Goal: Information Seeking & Learning: Learn about a topic

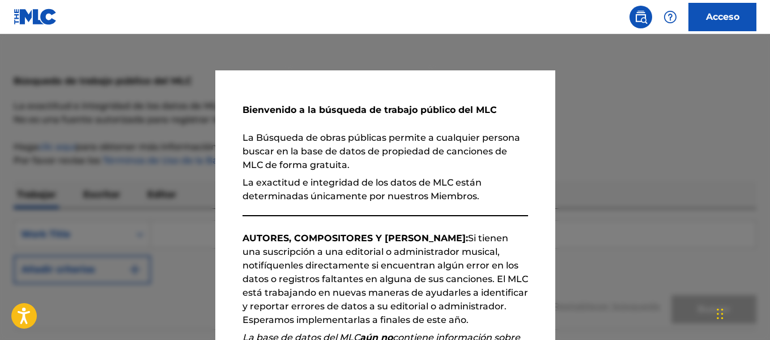
scroll to position [9, 0]
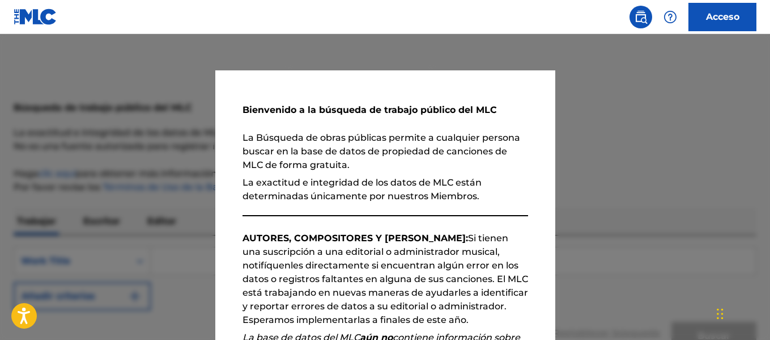
drag, startPoint x: 532, startPoint y: 234, endPoint x: 587, endPoint y: 234, distance: 55.0
click at [532, 234] on div "Bienvenido a la búsqueda de trabajo público del MLC La Búsqueda de obras públic…" at bounding box center [385, 304] width 340 height 469
click at [601, 231] on div at bounding box center [385, 204] width 770 height 340
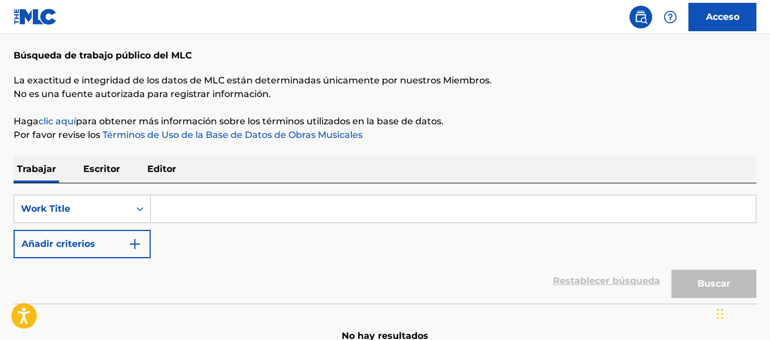
scroll to position [124, 0]
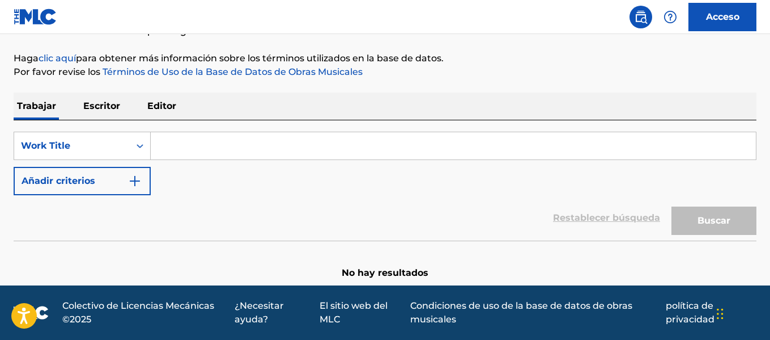
click at [103, 105] on font "Escritor" at bounding box center [101, 105] width 37 height 11
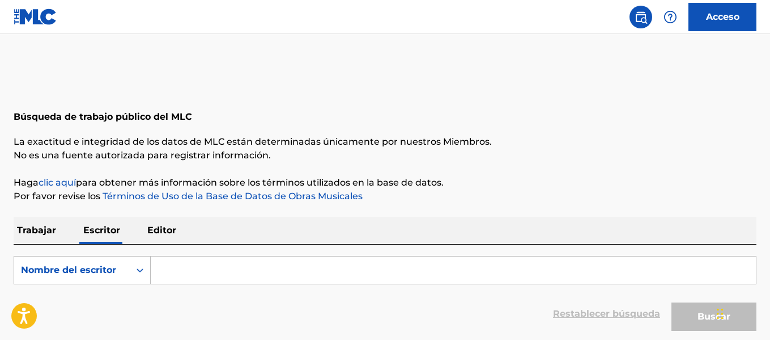
click at [172, 231] on font "Editor" at bounding box center [161, 229] width 29 height 11
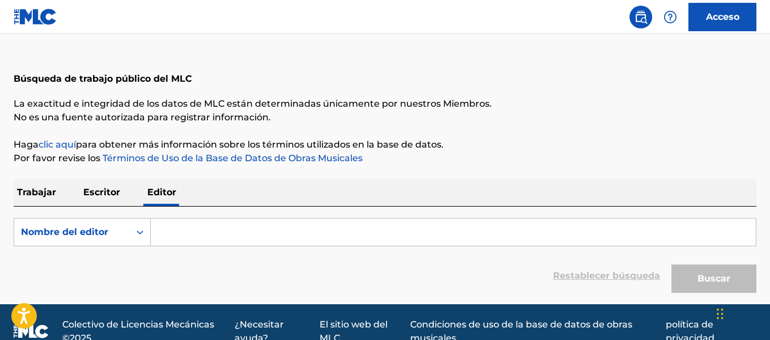
scroll to position [57, 0]
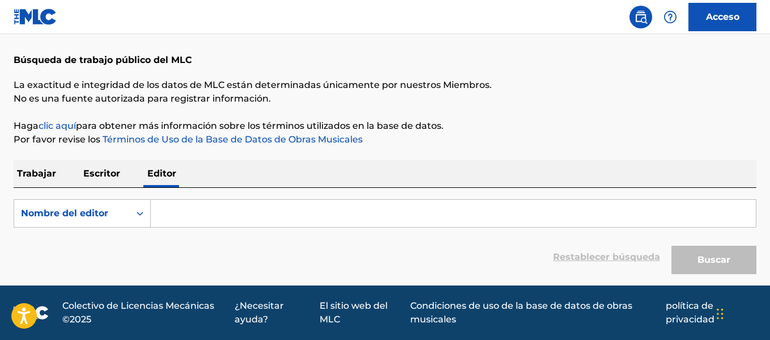
click at [45, 168] on font "Trabajar" at bounding box center [36, 173] width 39 height 11
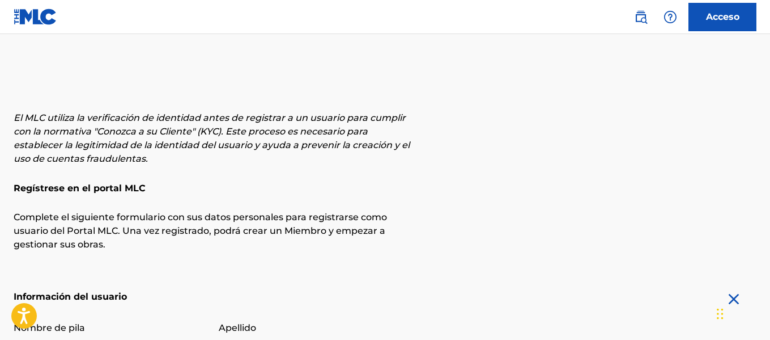
click at [740, 22] on link "Acceso" at bounding box center [723, 17] width 68 height 28
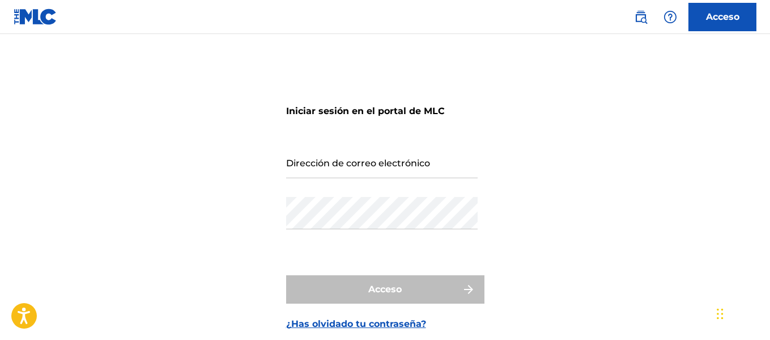
click at [400, 164] on input "Dirección de correo electrónico" at bounding box center [382, 162] width 192 height 32
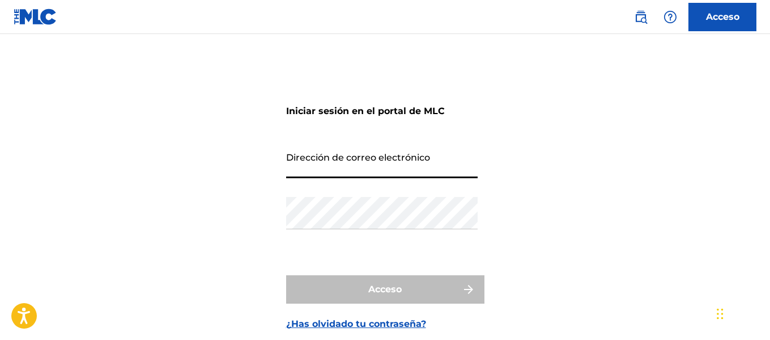
type input "djtonoxisntrumentales@gmail.com"
